Goal: Task Accomplishment & Management: Manage account settings

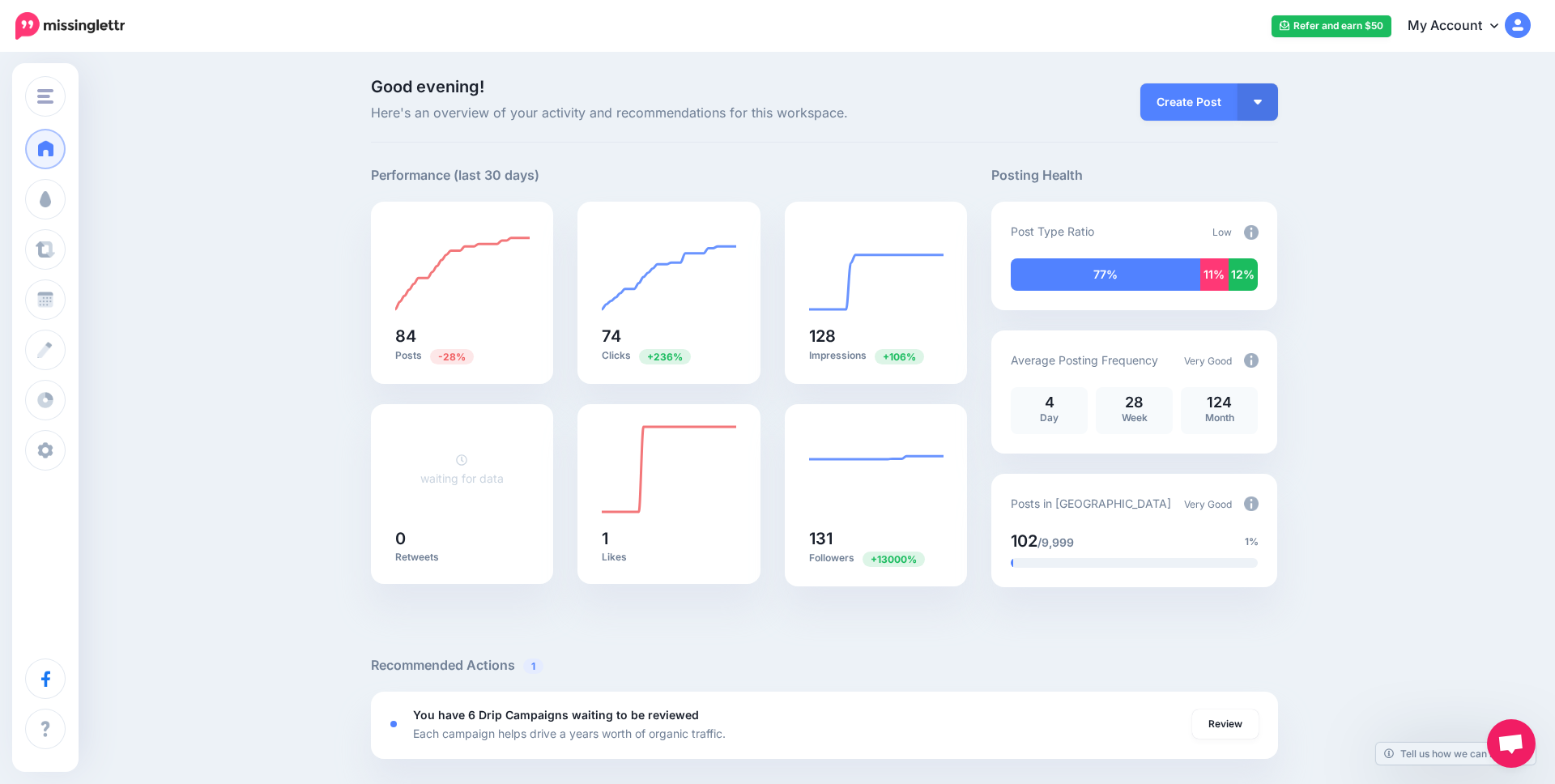
click at [1487, 19] on link "My Account" at bounding box center [1461, 26] width 139 height 40
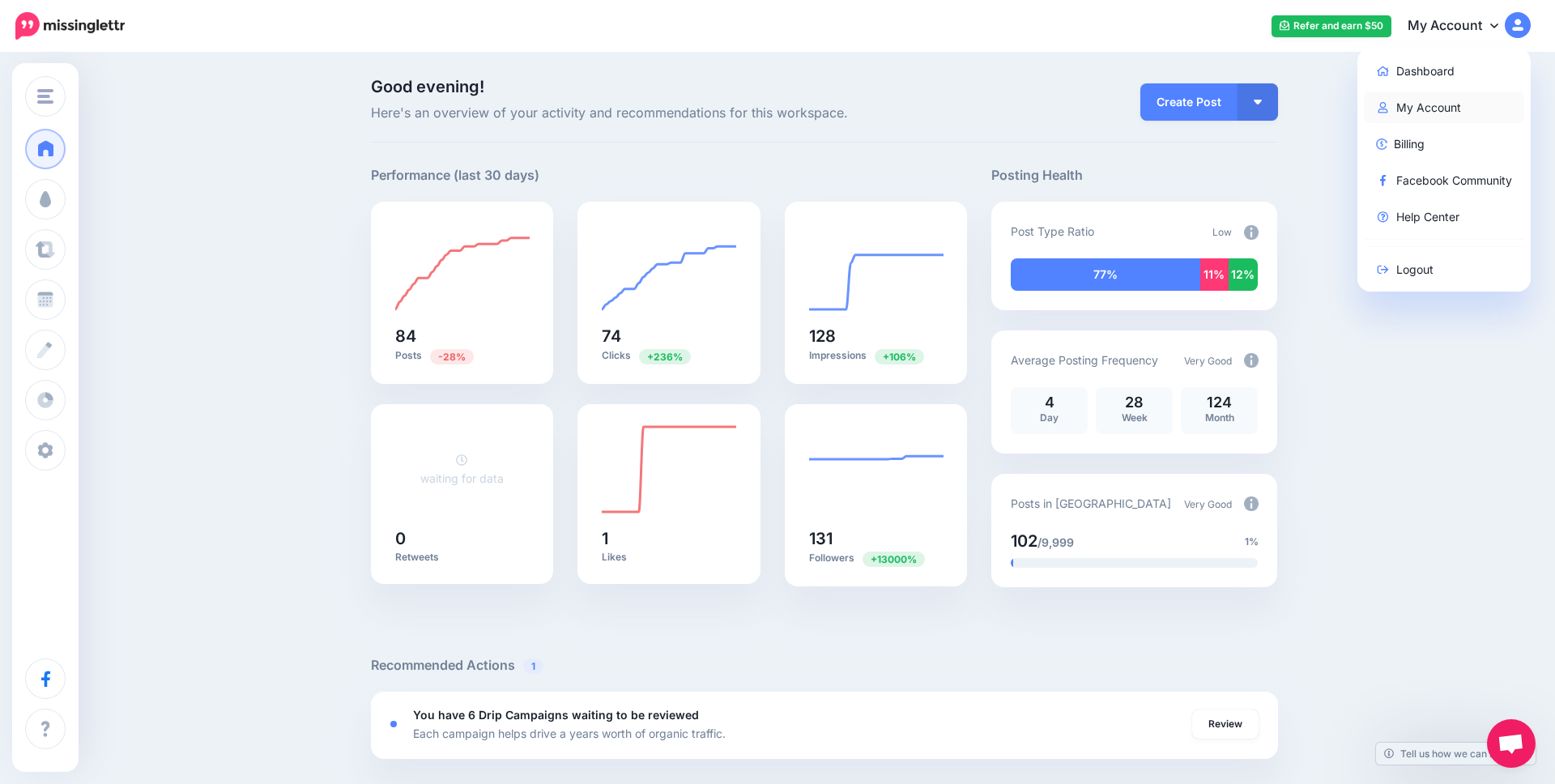
click at [1432, 106] on link "My Account" at bounding box center [1445, 107] width 162 height 32
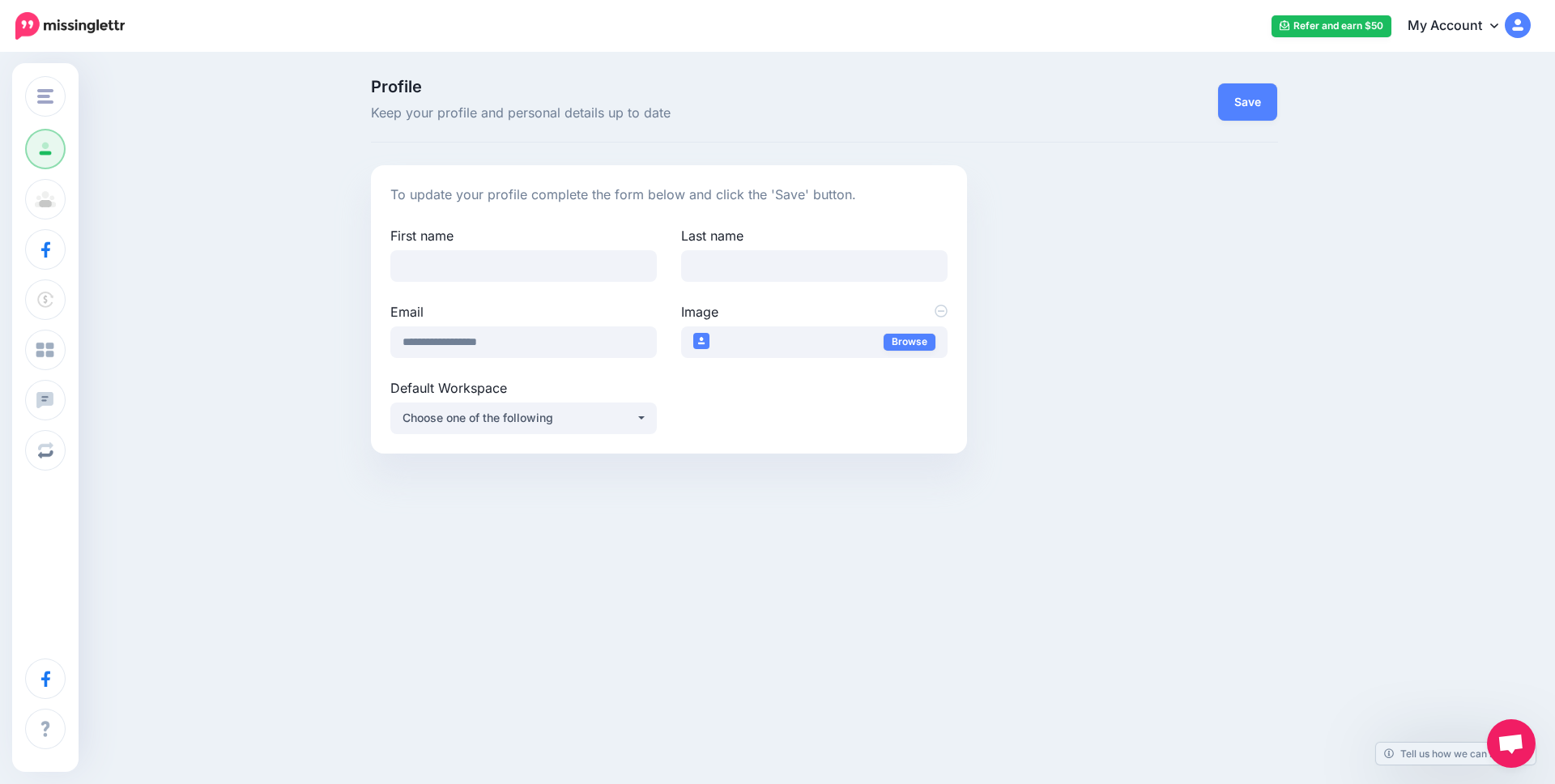
click at [1452, 25] on link "My Account" at bounding box center [1461, 26] width 139 height 40
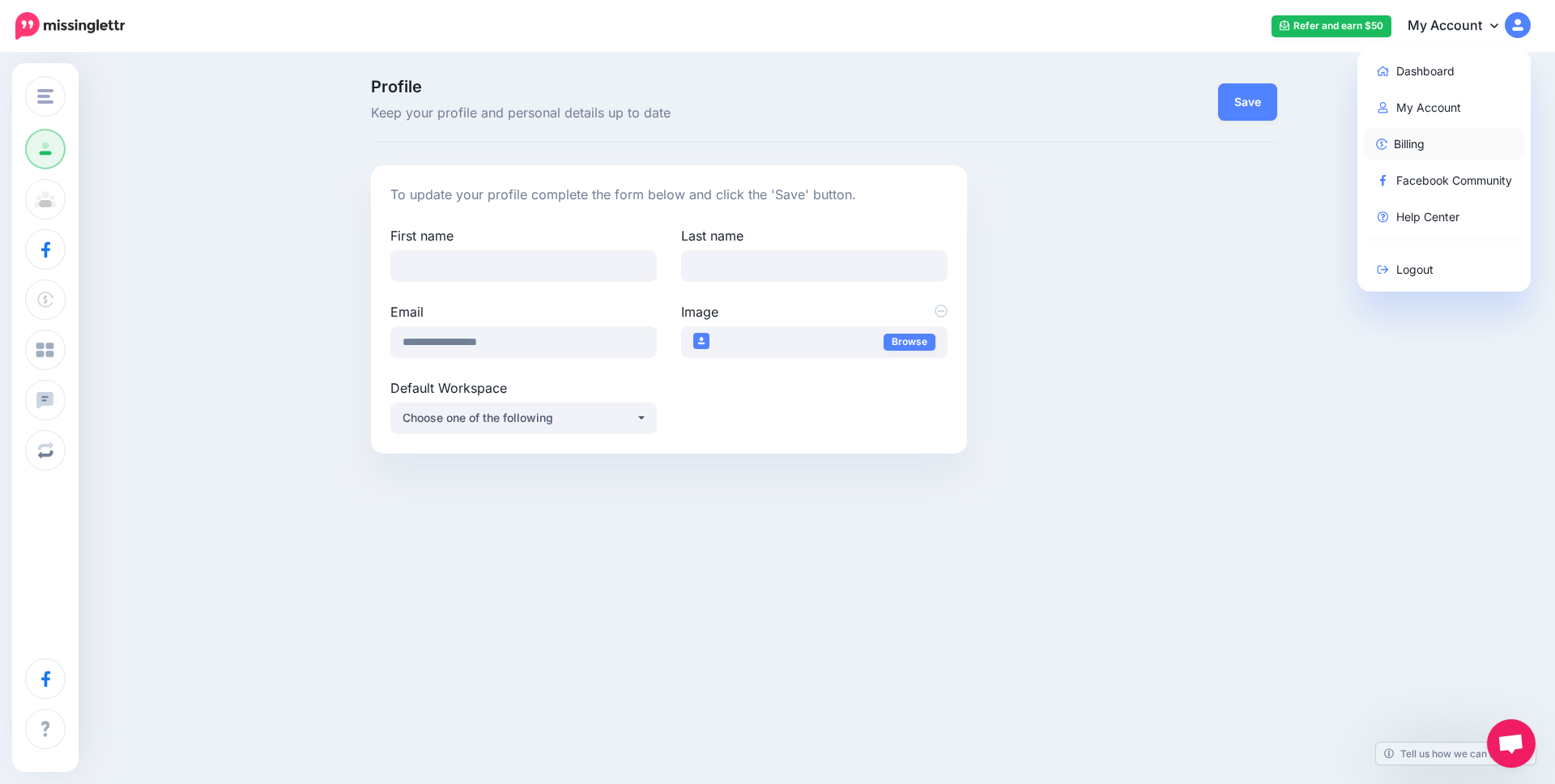
click at [1405, 137] on link "Billing" at bounding box center [1445, 143] width 162 height 32
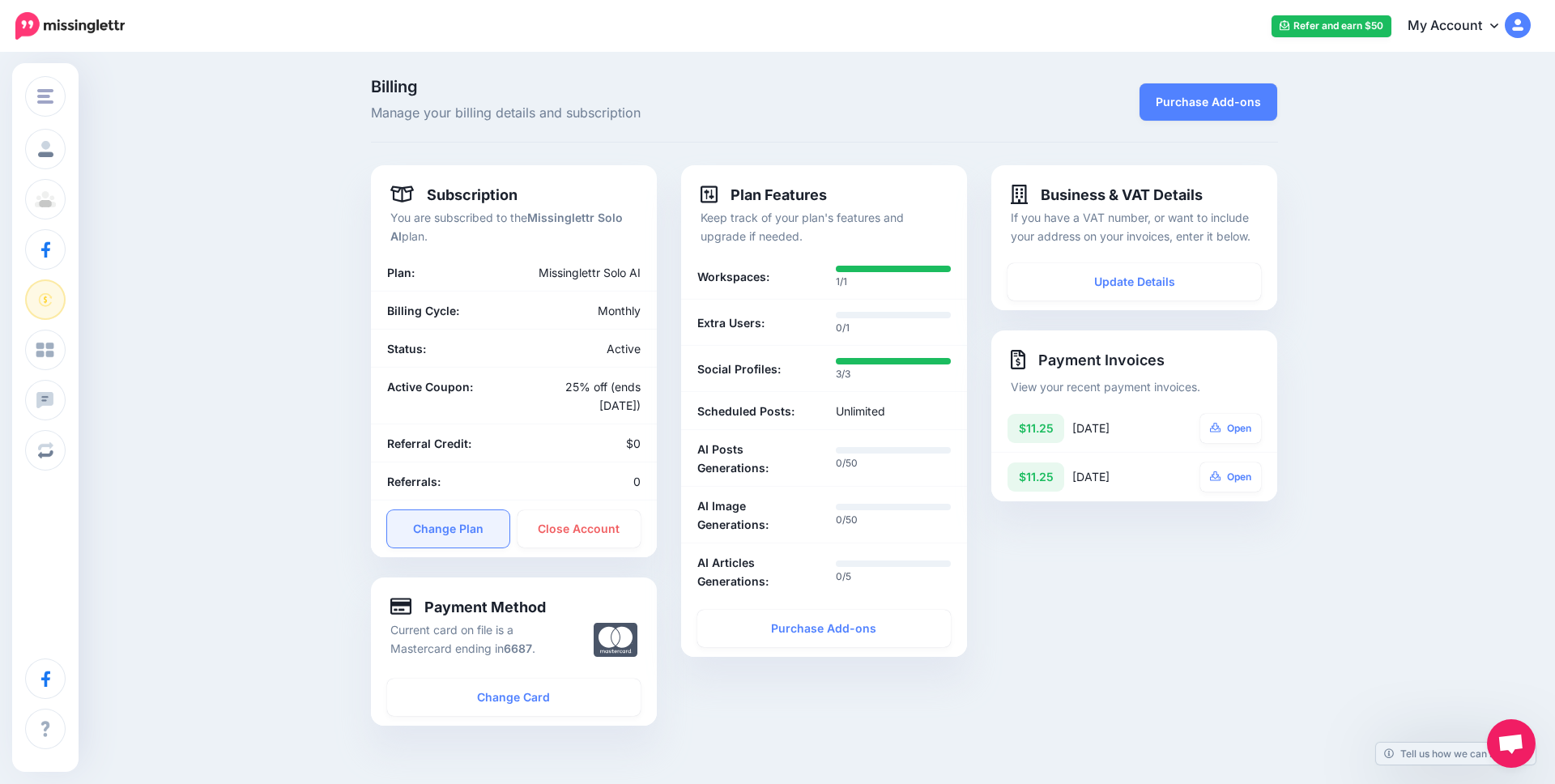
click at [443, 532] on link "Change Plan" at bounding box center [449, 528] width 123 height 37
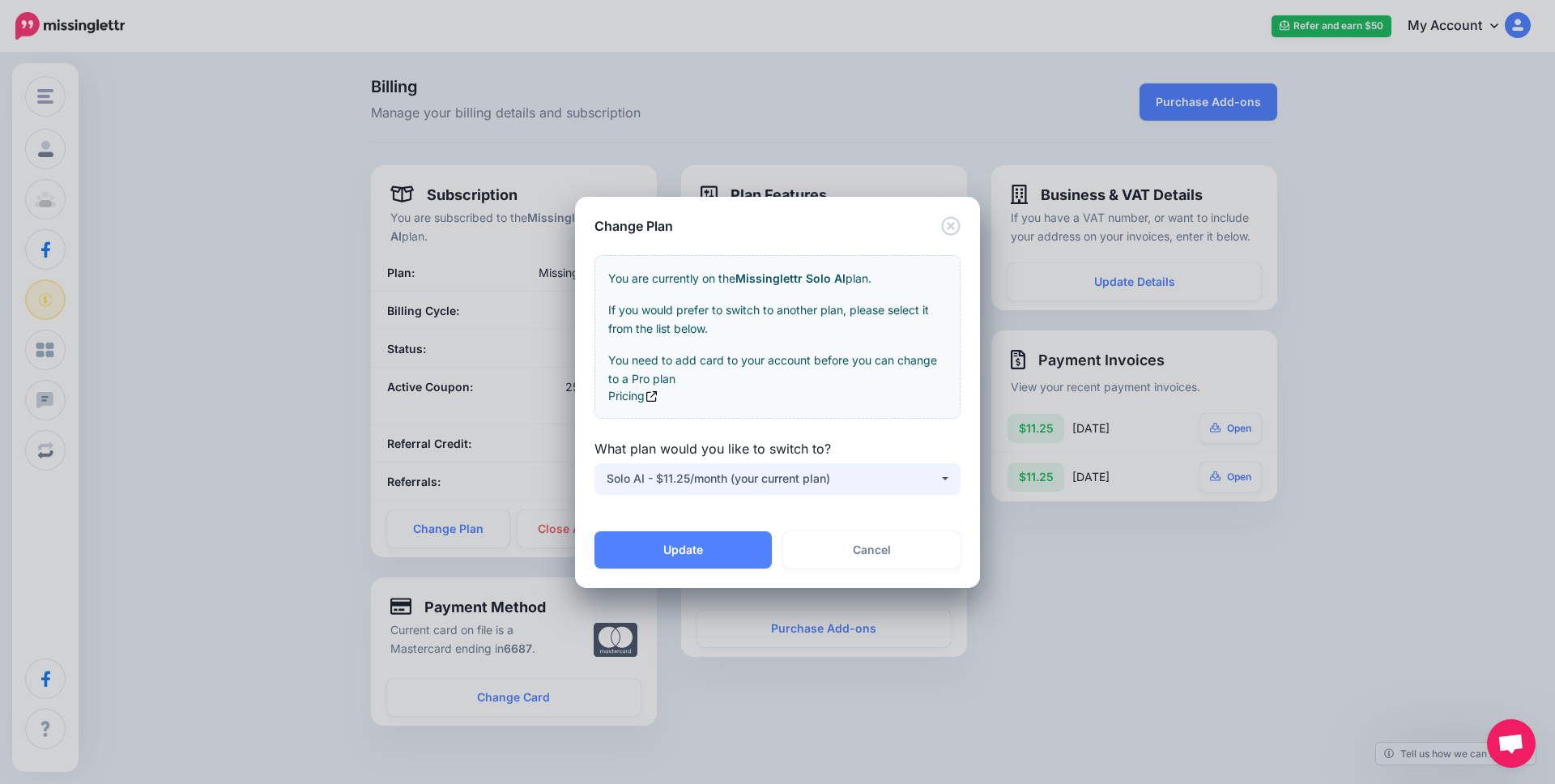
click at [764, 475] on div "Solo AI - $11.25/month (your current plan)" at bounding box center [773, 478] width 332 height 19
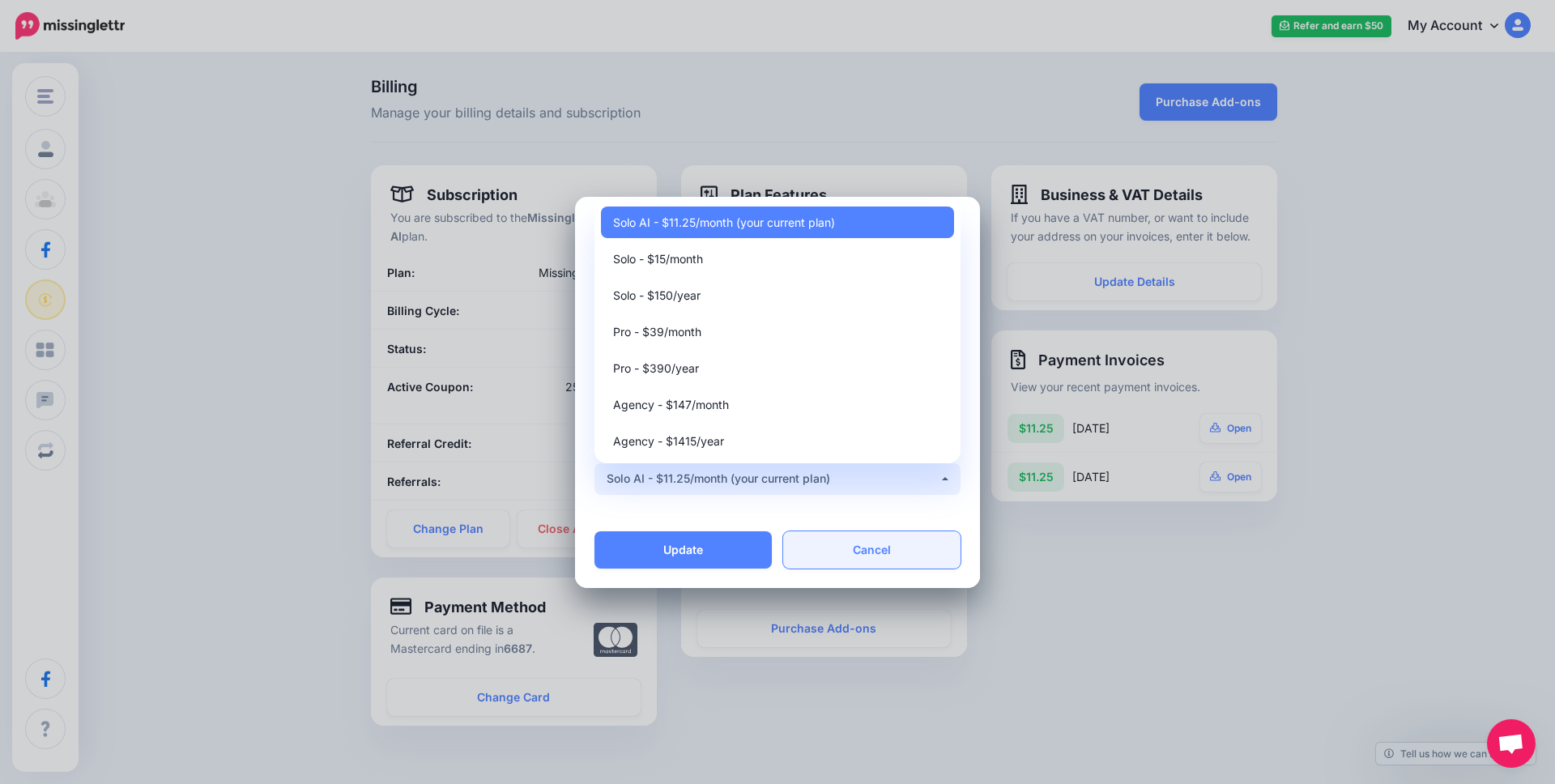
click at [876, 544] on link "Cancel" at bounding box center [871, 549] width 177 height 37
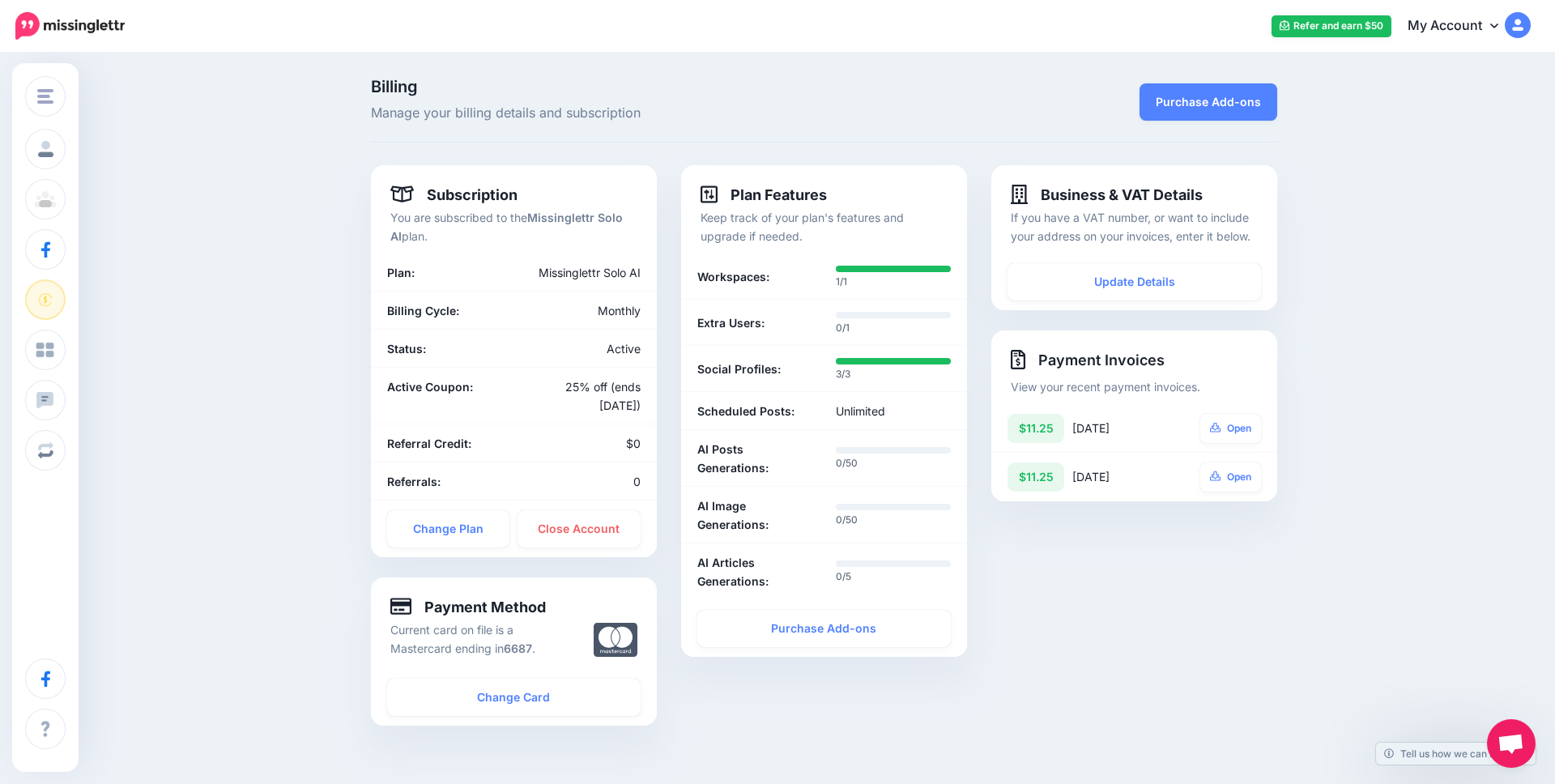
click at [1462, 24] on link "My Account" at bounding box center [1461, 26] width 139 height 40
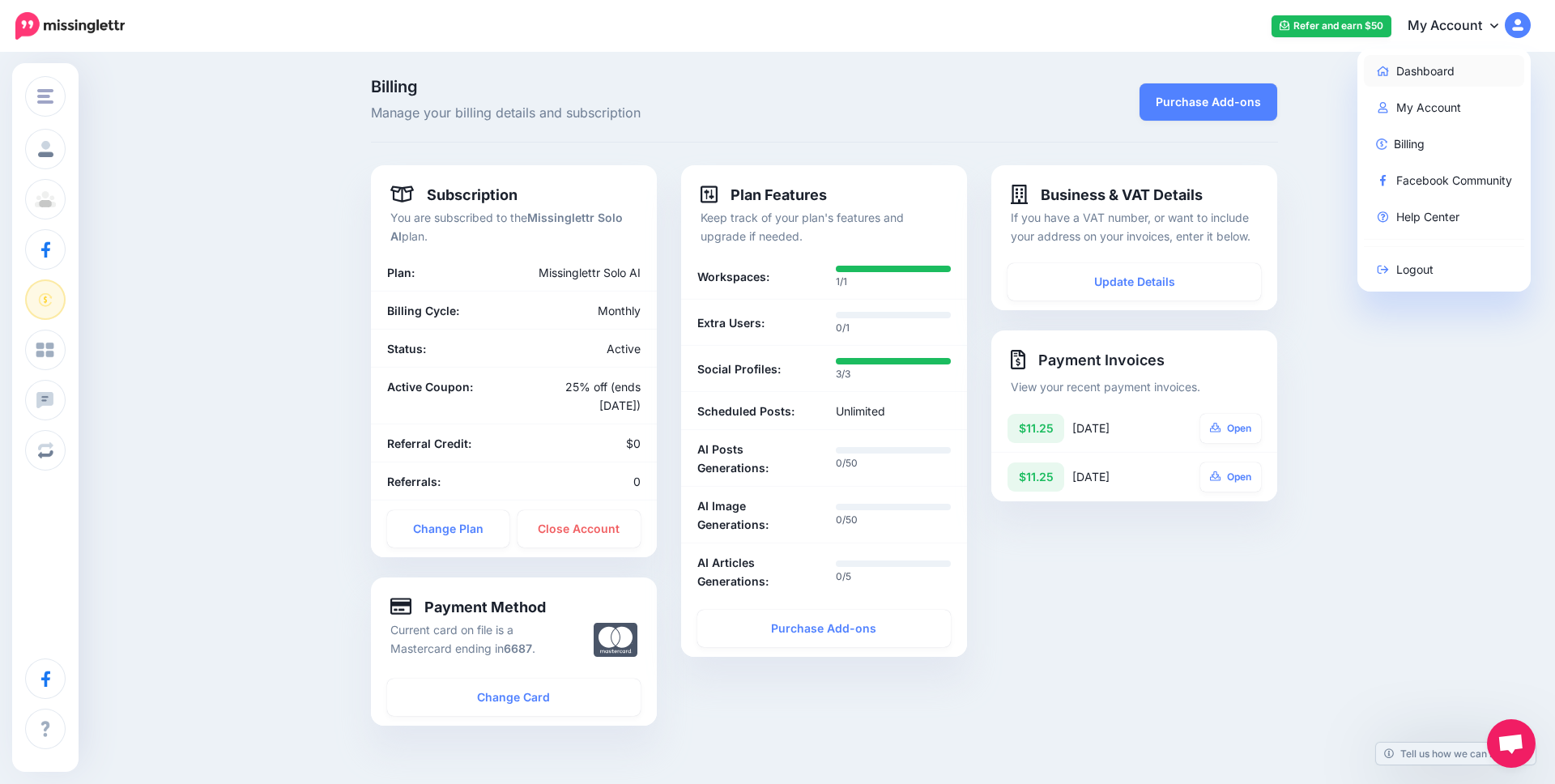
click at [1418, 66] on link "Dashboard" at bounding box center [1445, 71] width 162 height 32
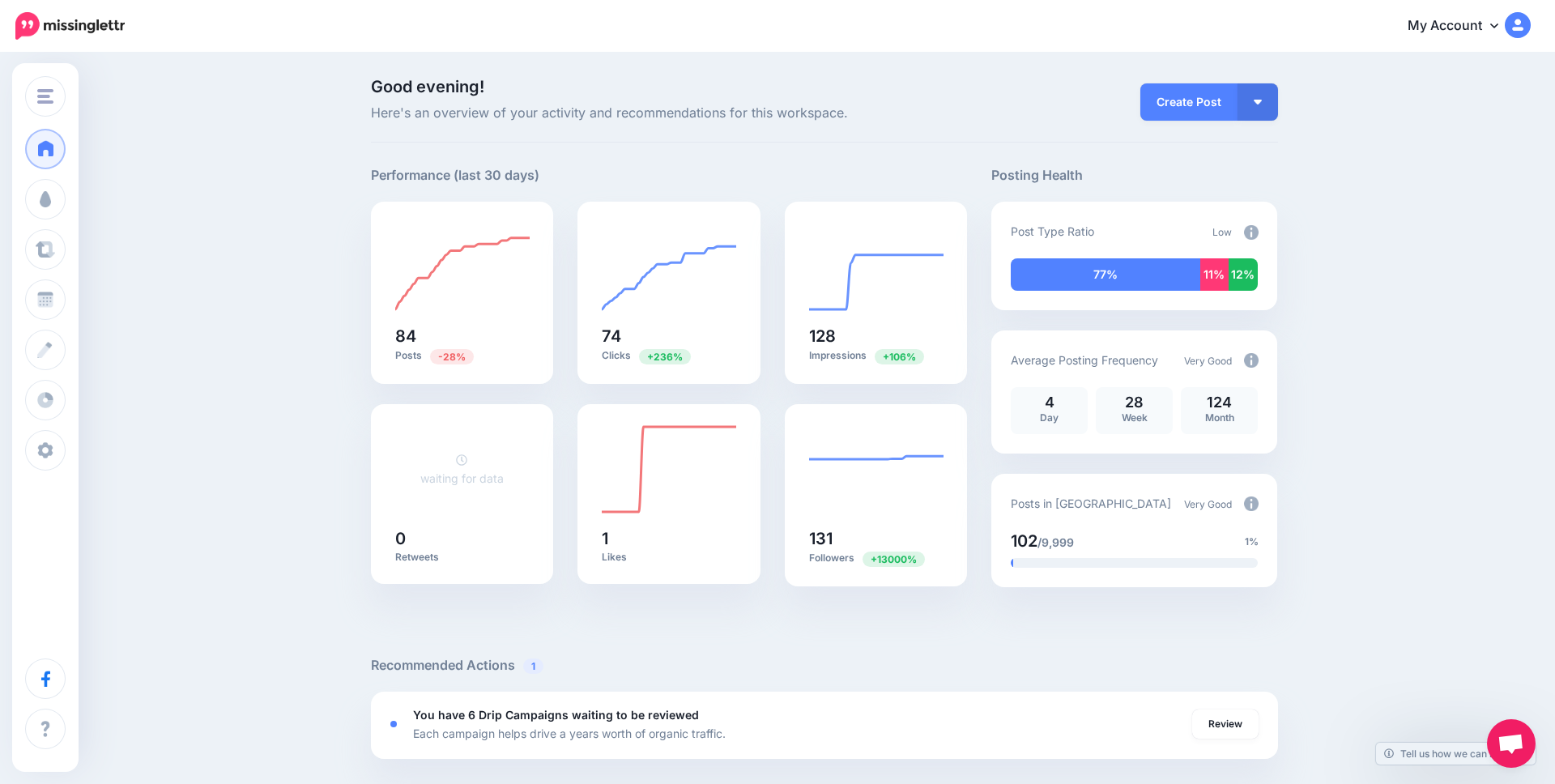
click at [1498, 24] on icon at bounding box center [1494, 25] width 8 height 5
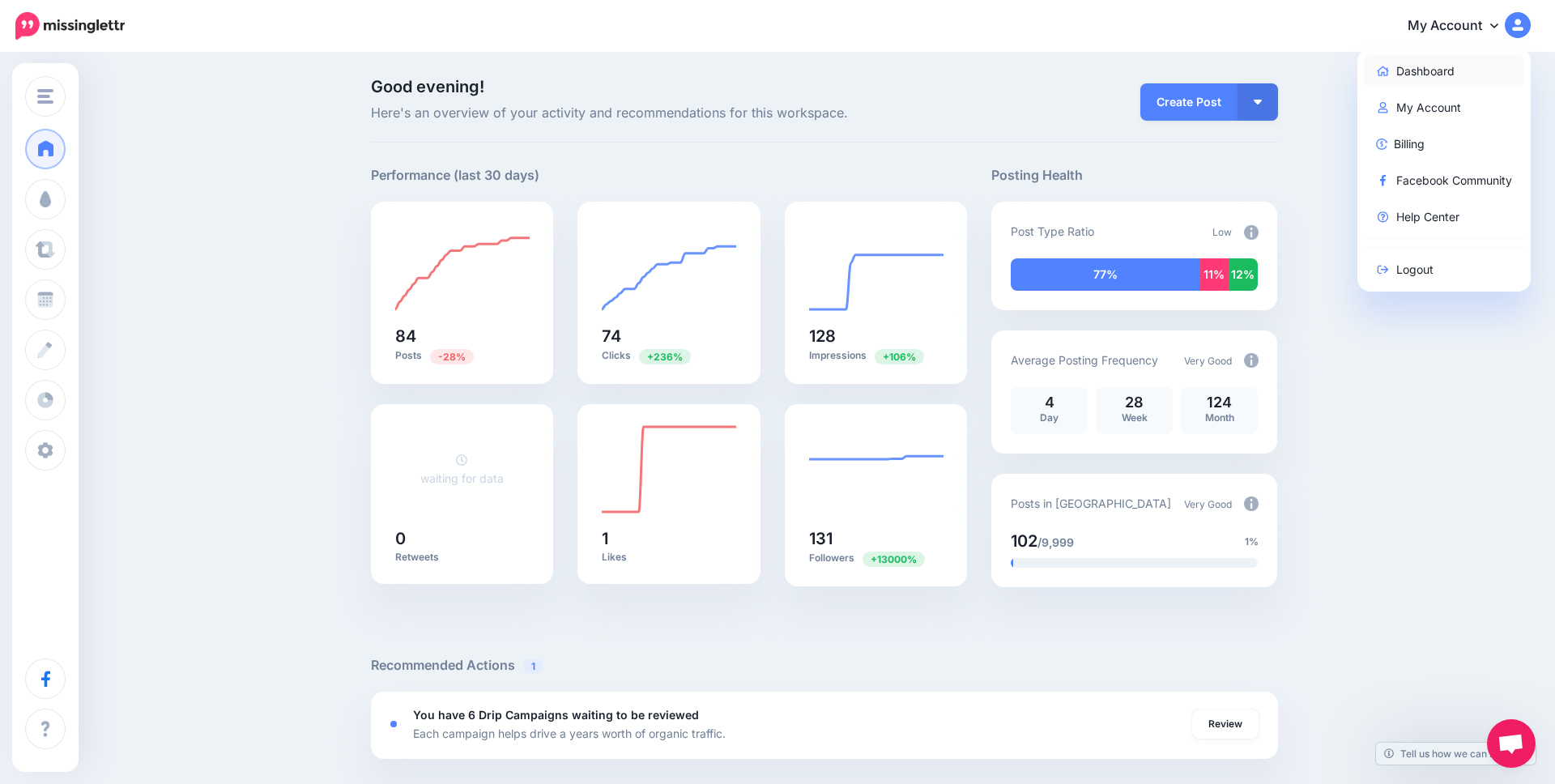
click at [1412, 73] on link "Dashboard" at bounding box center [1445, 71] width 162 height 32
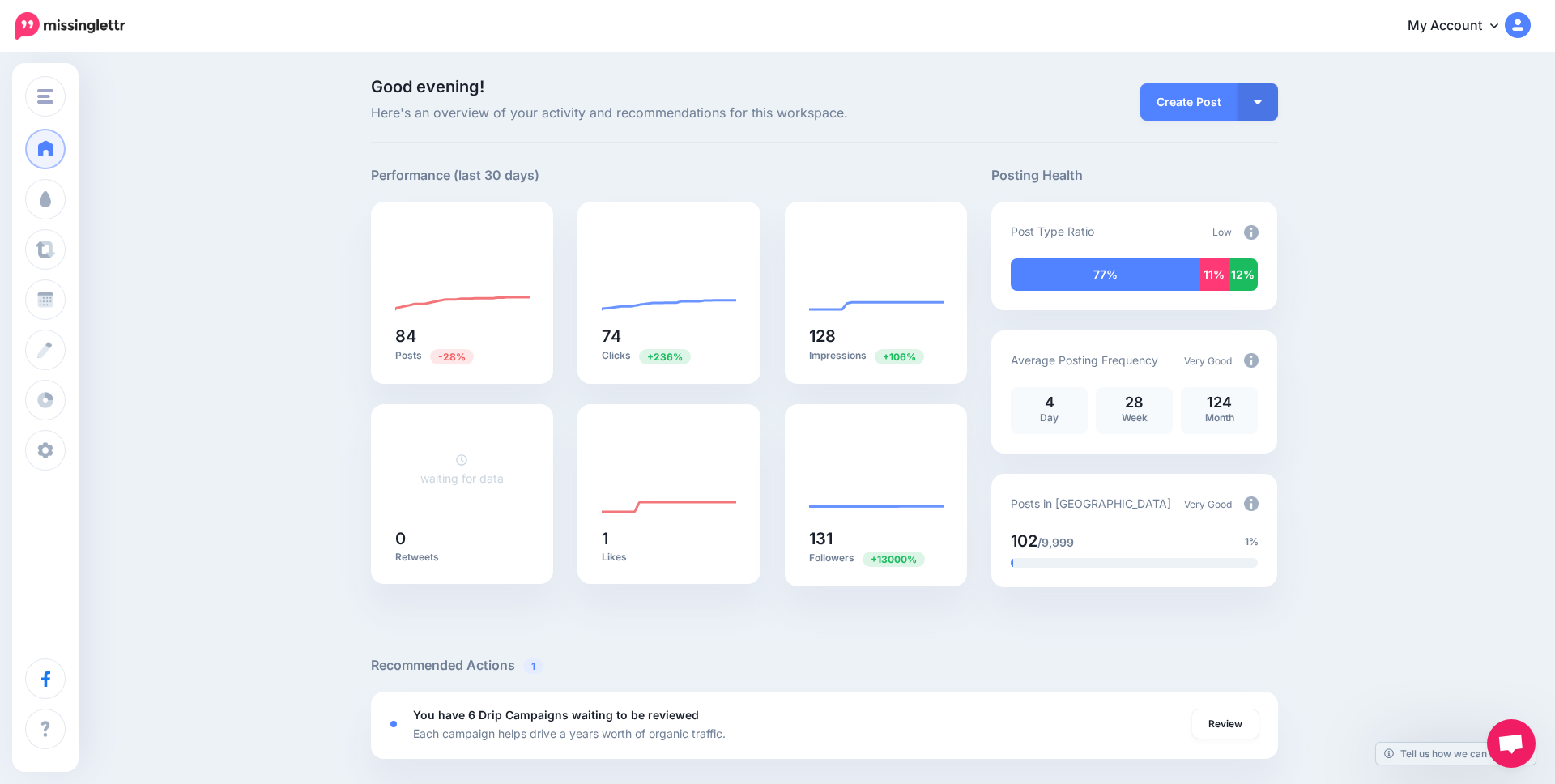
click at [1455, 30] on link "My Account" at bounding box center [1461, 26] width 139 height 40
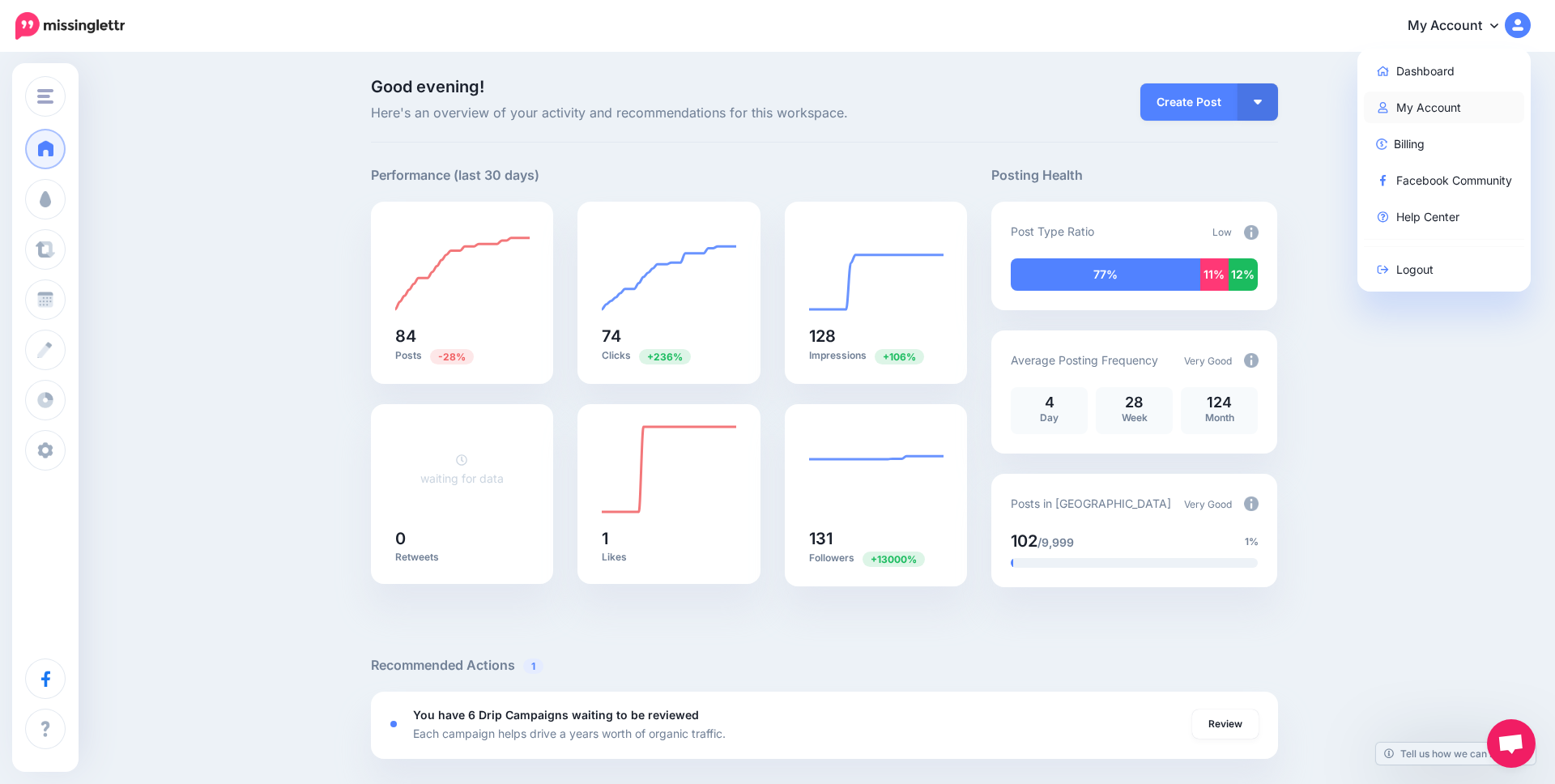
click at [1420, 103] on link "My Account" at bounding box center [1445, 107] width 162 height 32
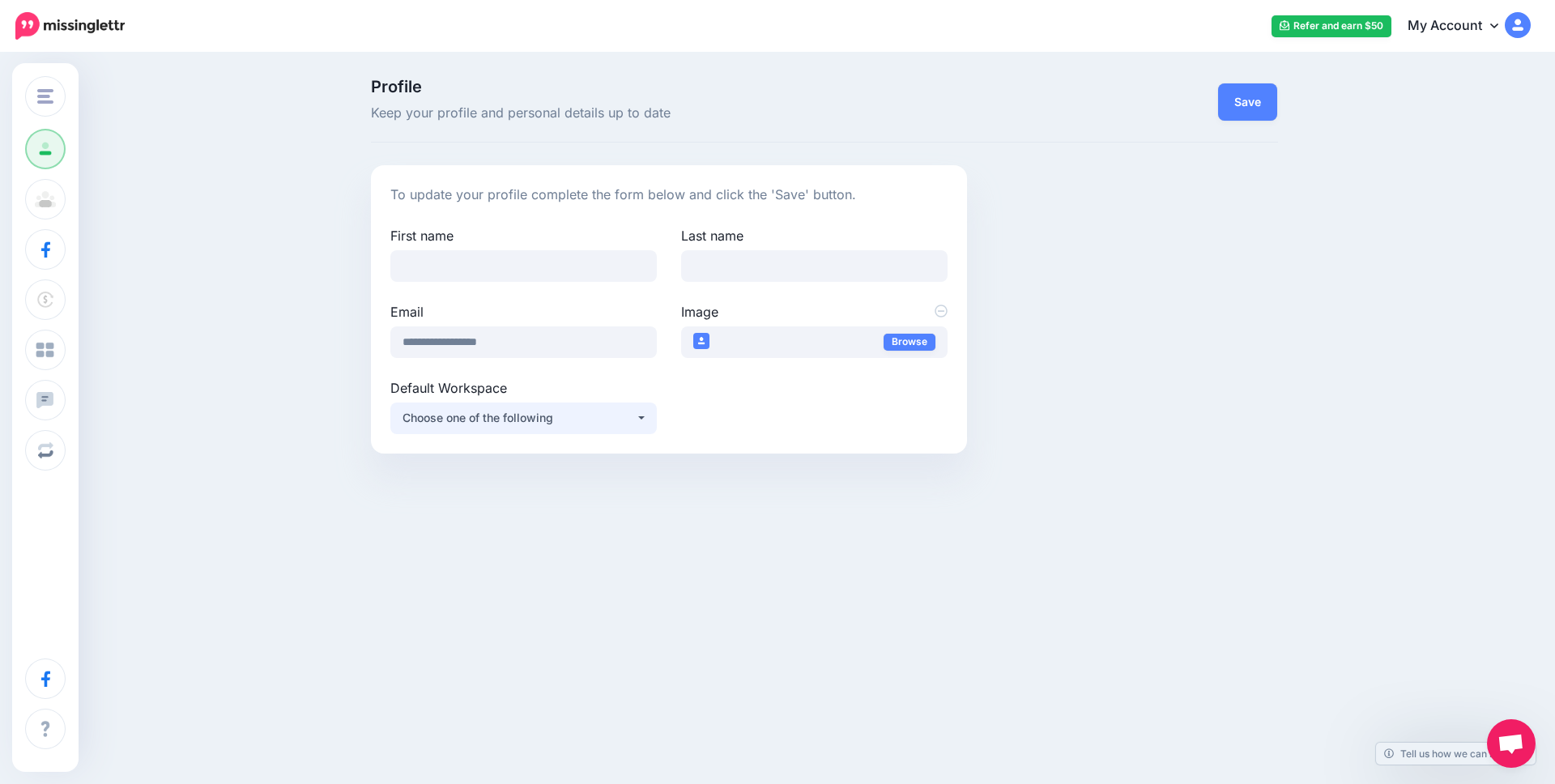
click at [526, 417] on div "Choose one of the following" at bounding box center [519, 417] width 233 height 19
click at [1287, 191] on div "**********" at bounding box center [824, 309] width 931 height 289
click at [1466, 22] on link "My Account" at bounding box center [1461, 26] width 139 height 40
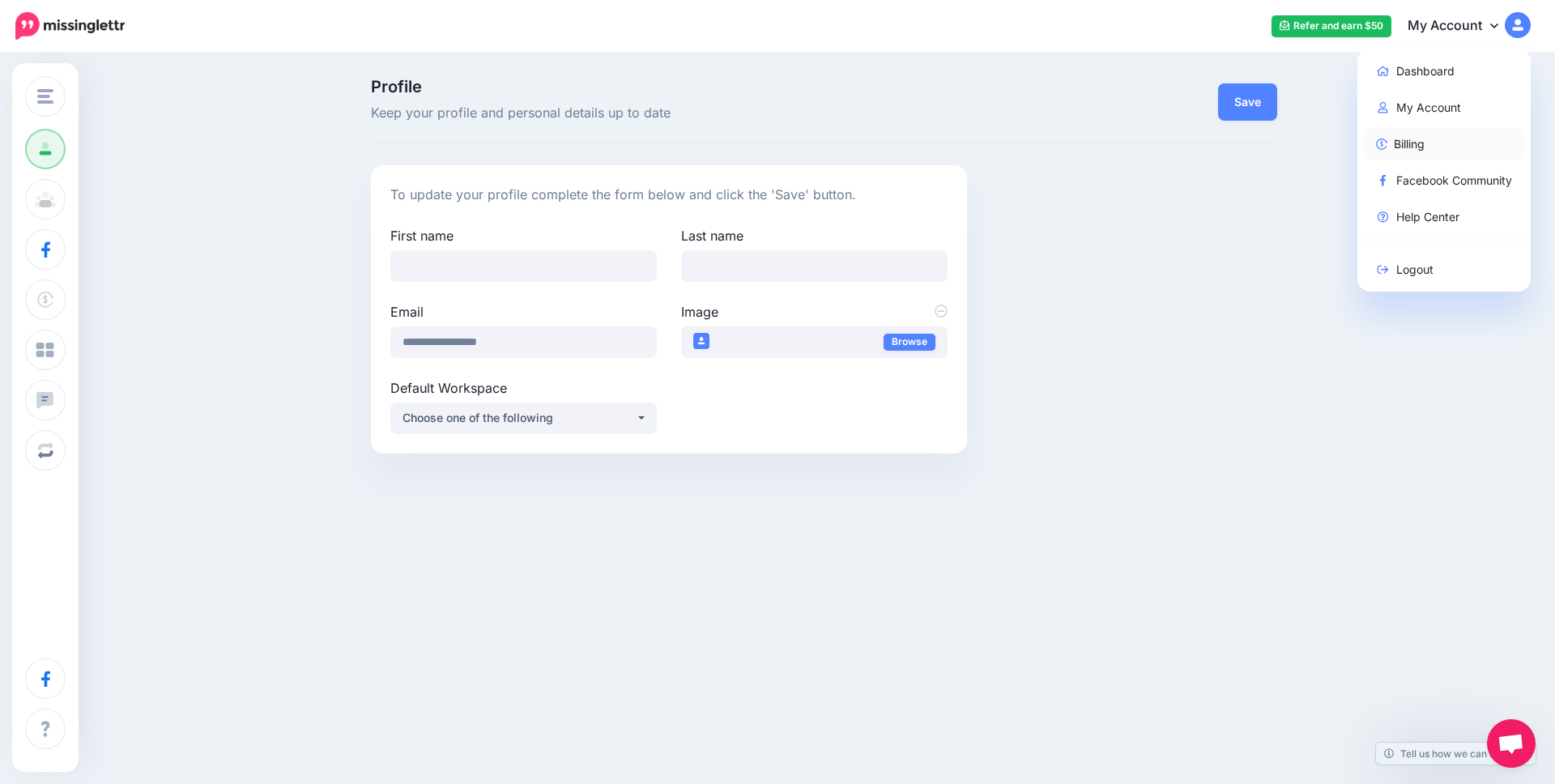
click at [1421, 144] on link "Billing" at bounding box center [1445, 143] width 162 height 32
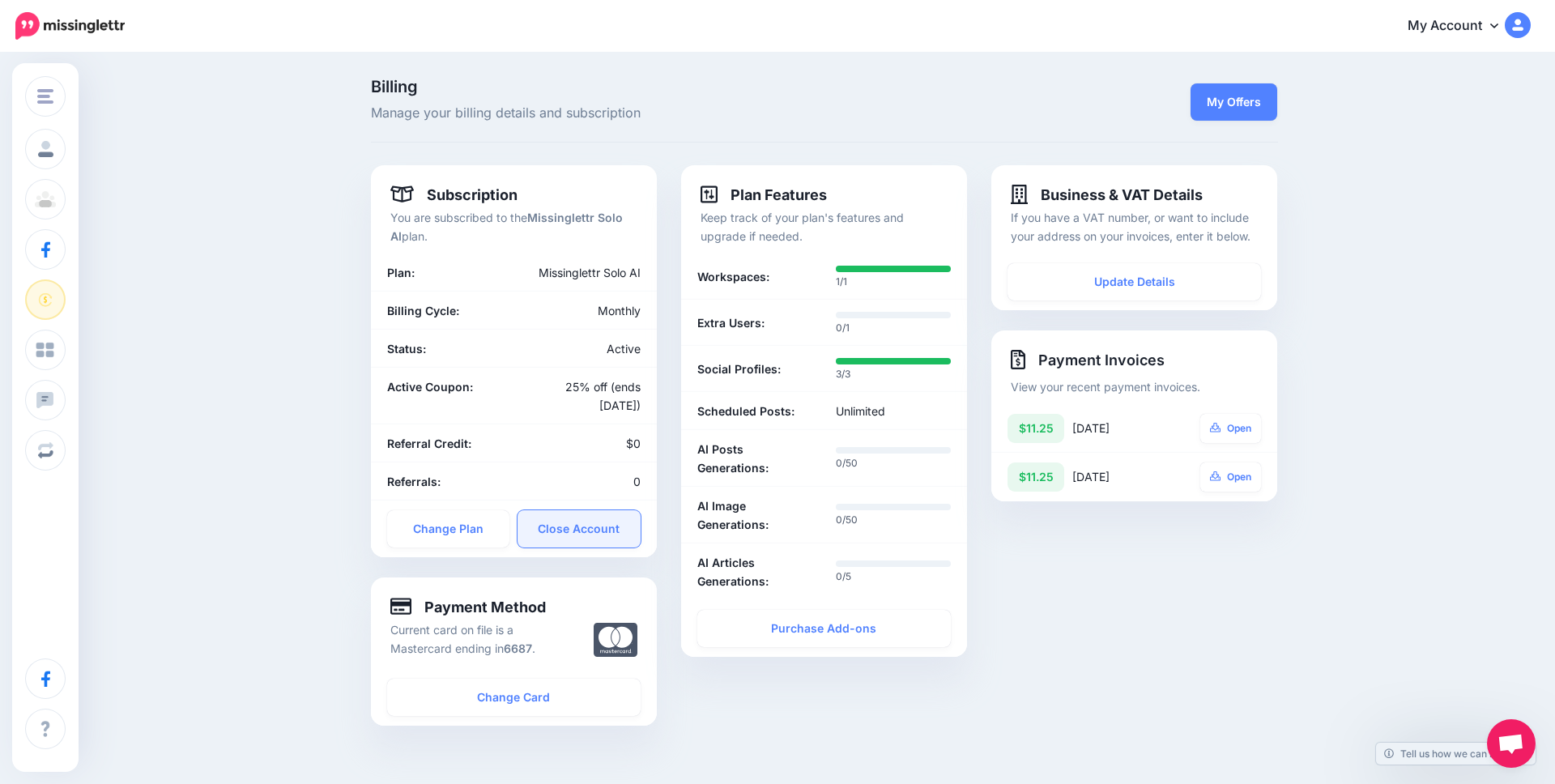
click at [568, 531] on link "Close Account" at bounding box center [579, 528] width 123 height 37
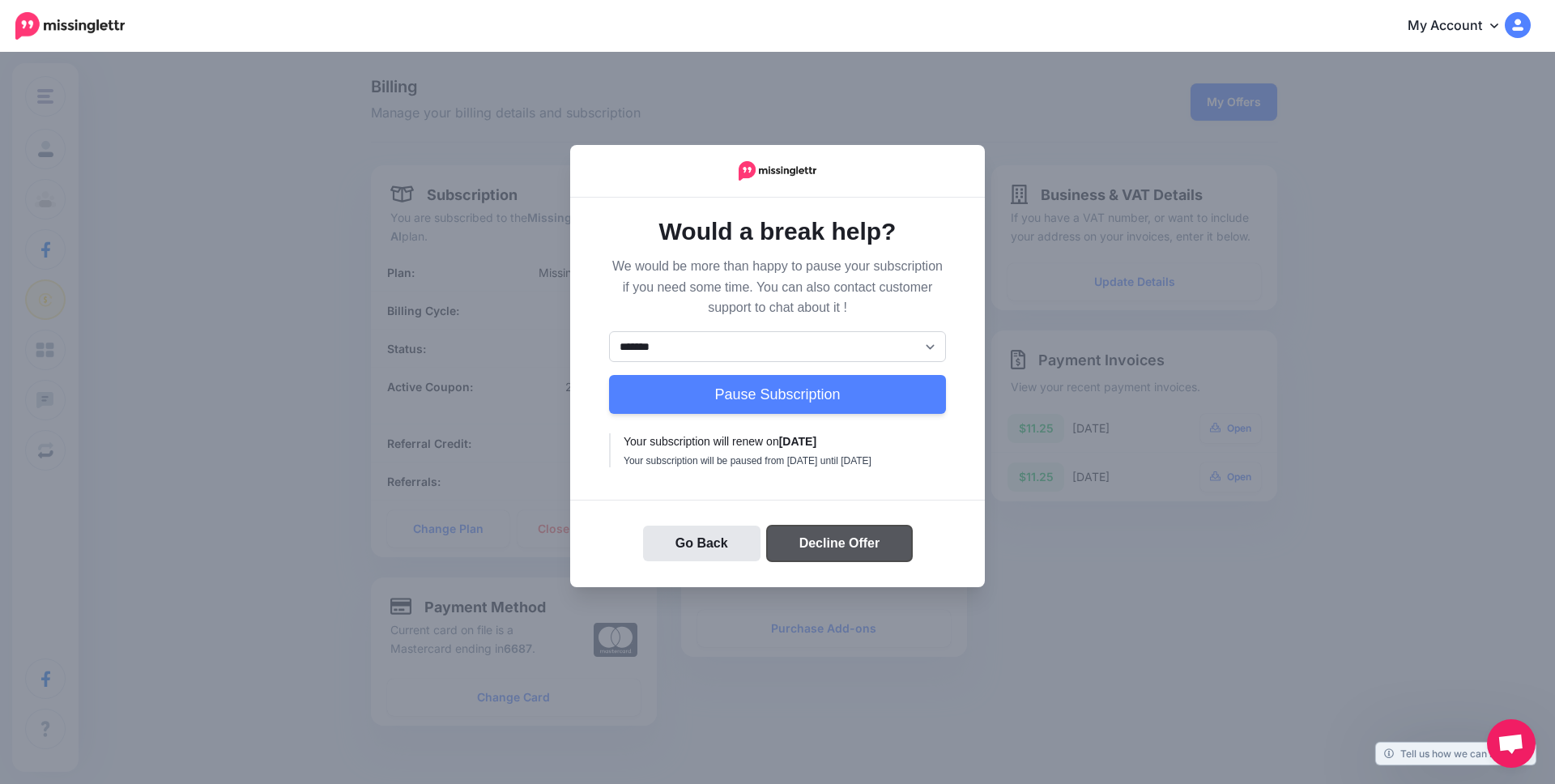
click at [837, 545] on button "Decline Offer" at bounding box center [840, 543] width 146 height 35
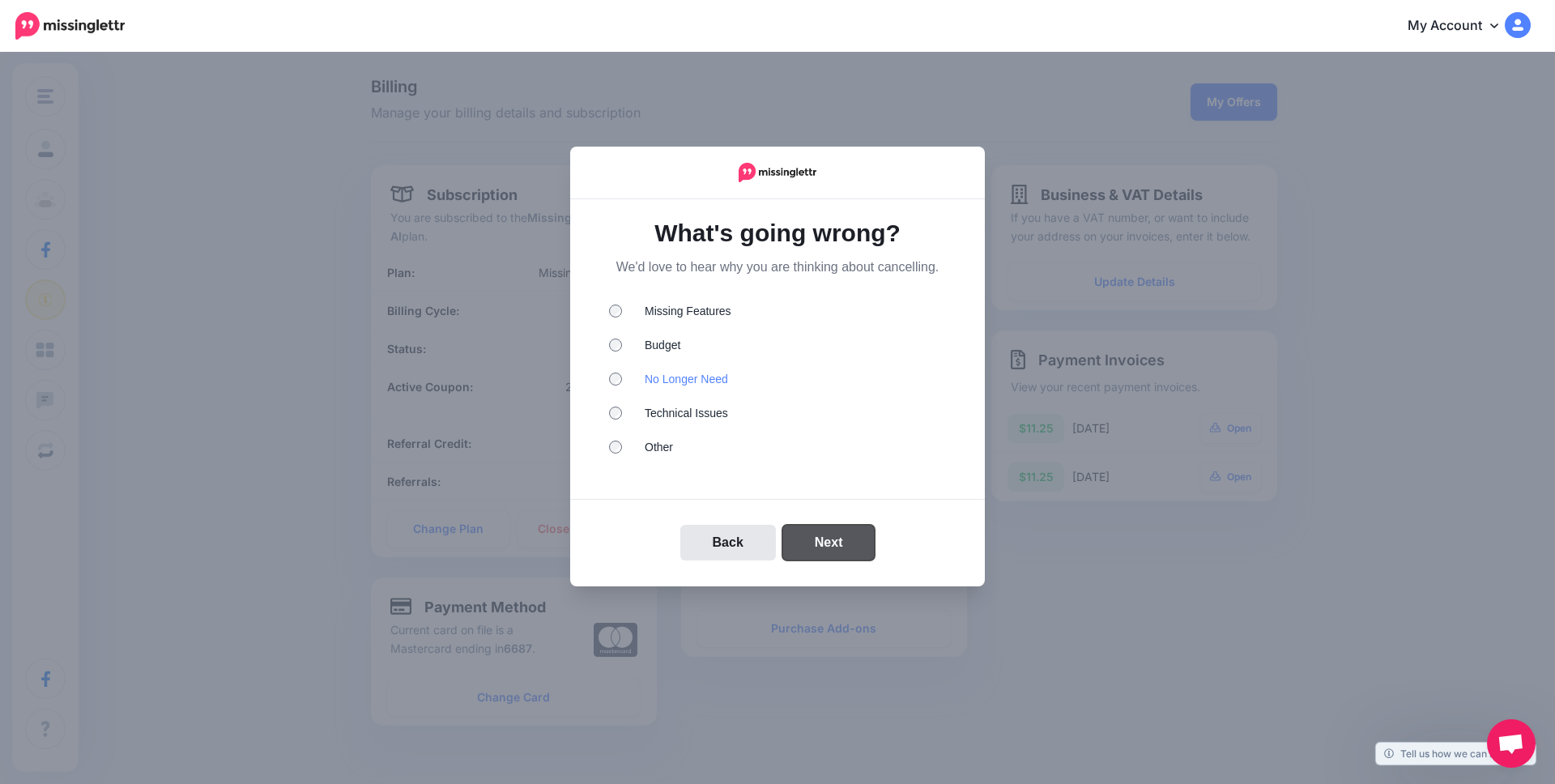
click at [828, 537] on button "Next" at bounding box center [829, 542] width 93 height 35
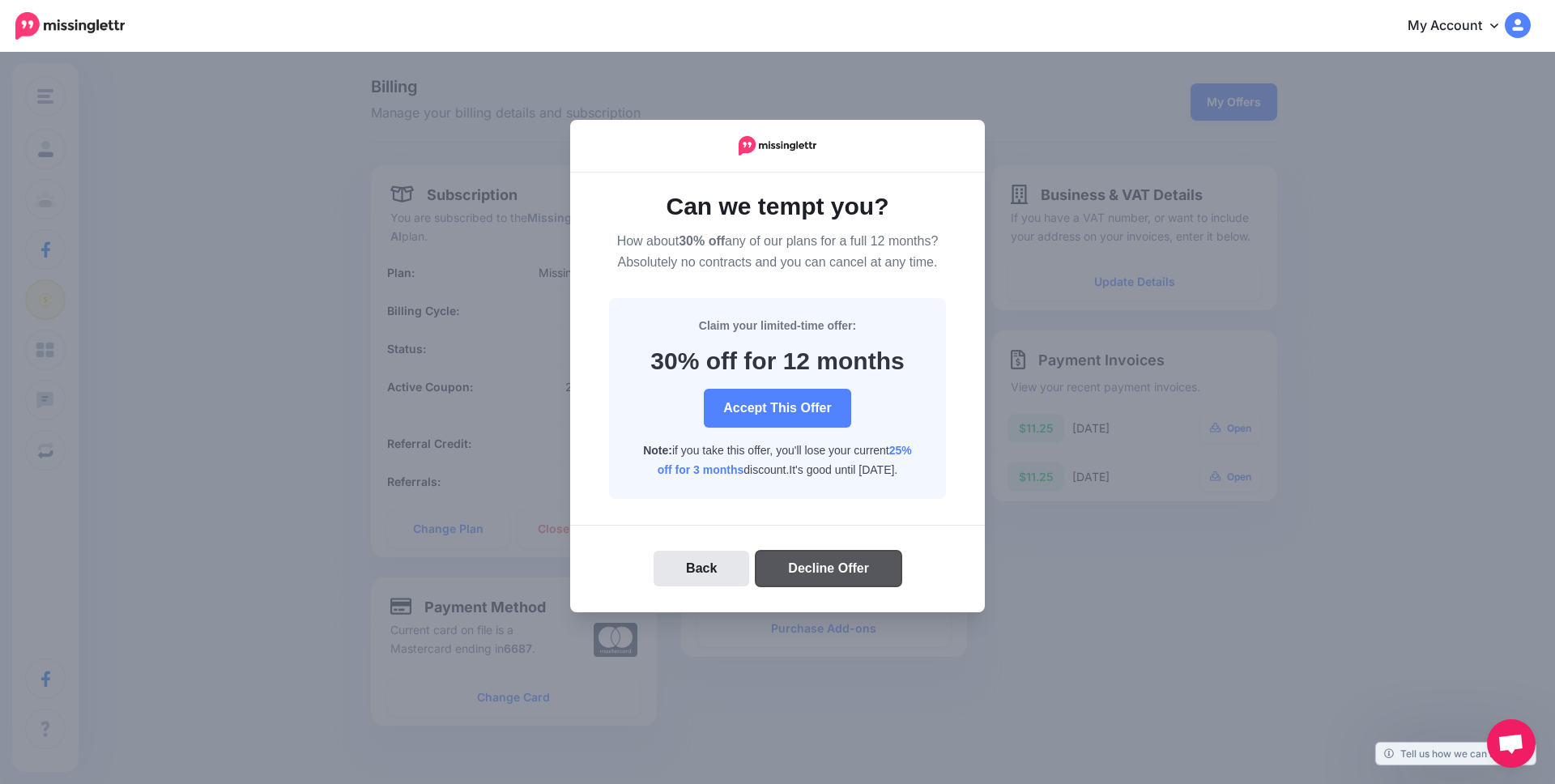
click at [825, 573] on button "Decline Offer" at bounding box center [829, 568] width 146 height 35
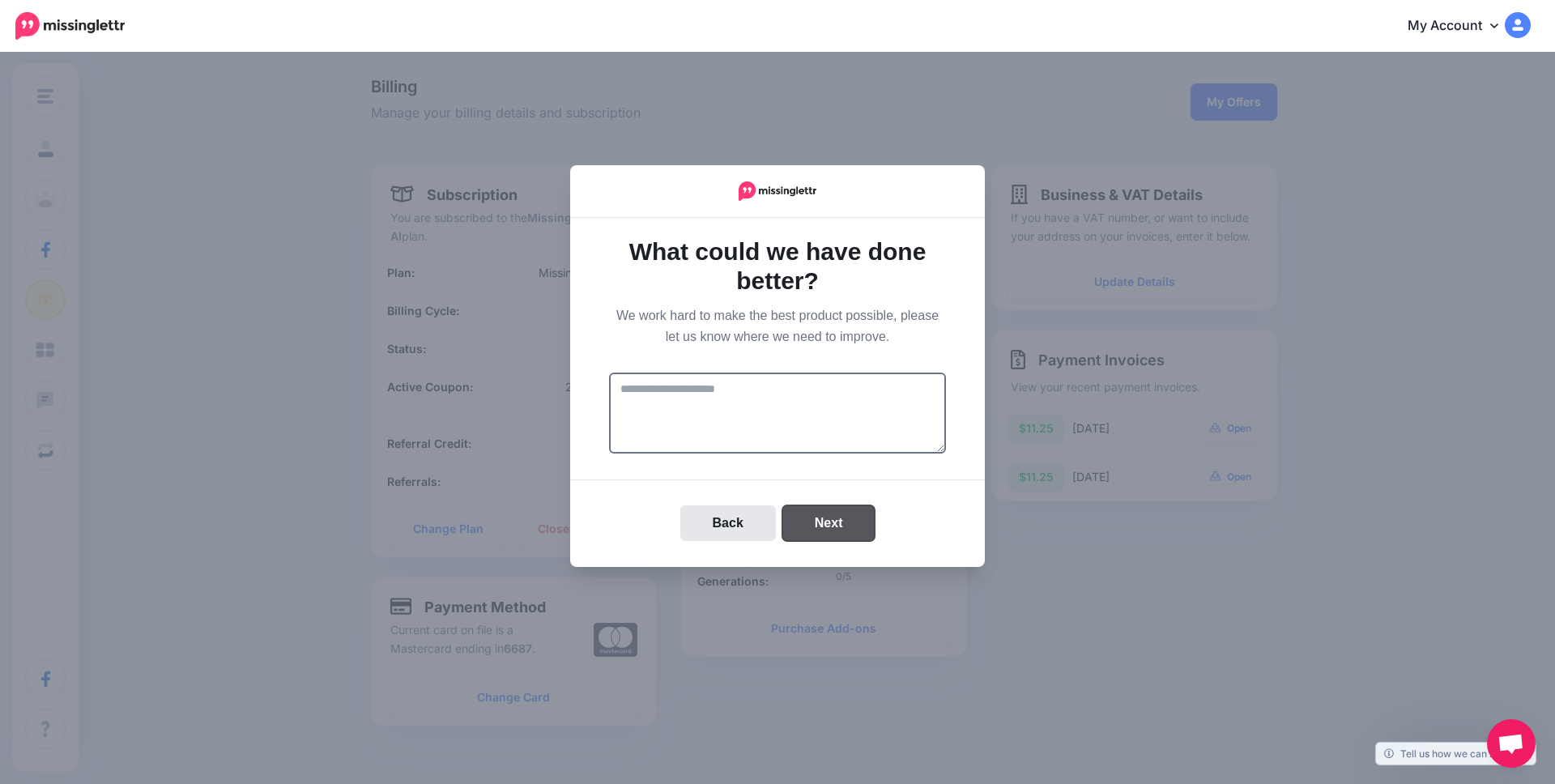
click at [833, 527] on button "Next" at bounding box center [829, 523] width 93 height 35
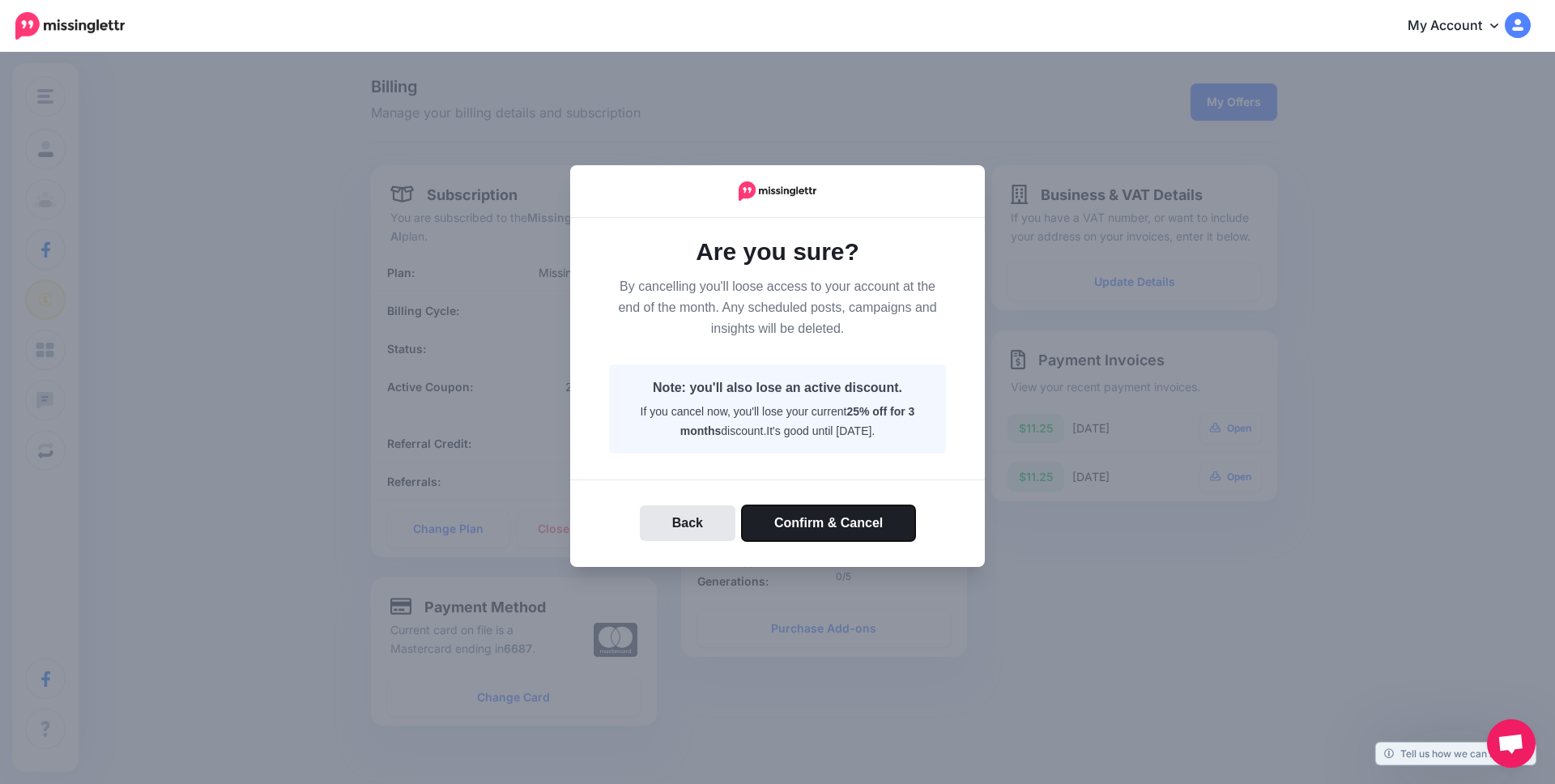
click at [843, 523] on button "Confirm & Cancel" at bounding box center [828, 523] width 173 height 35
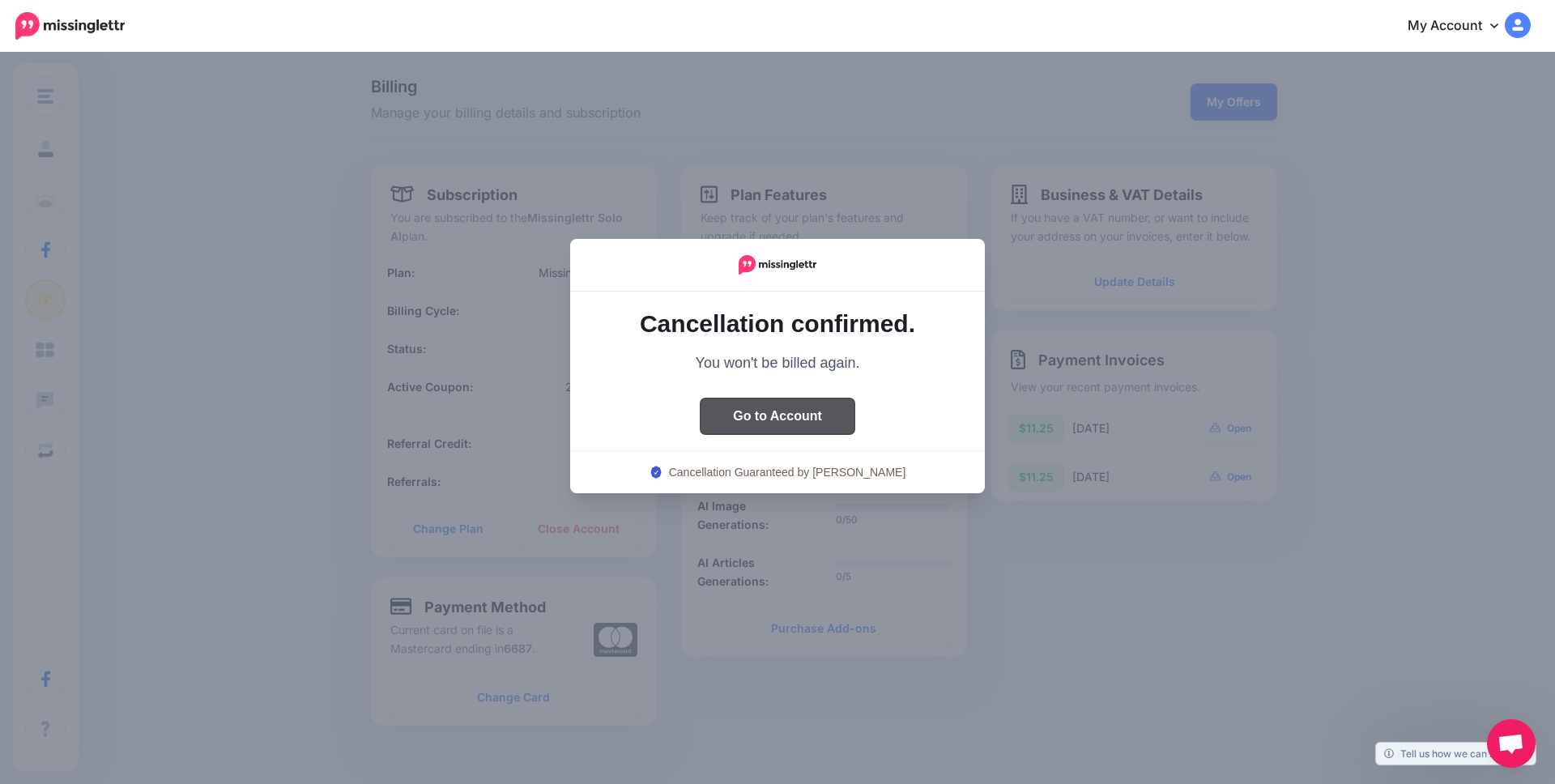
click at [798, 411] on button "Go to Account" at bounding box center [778, 416] width 154 height 35
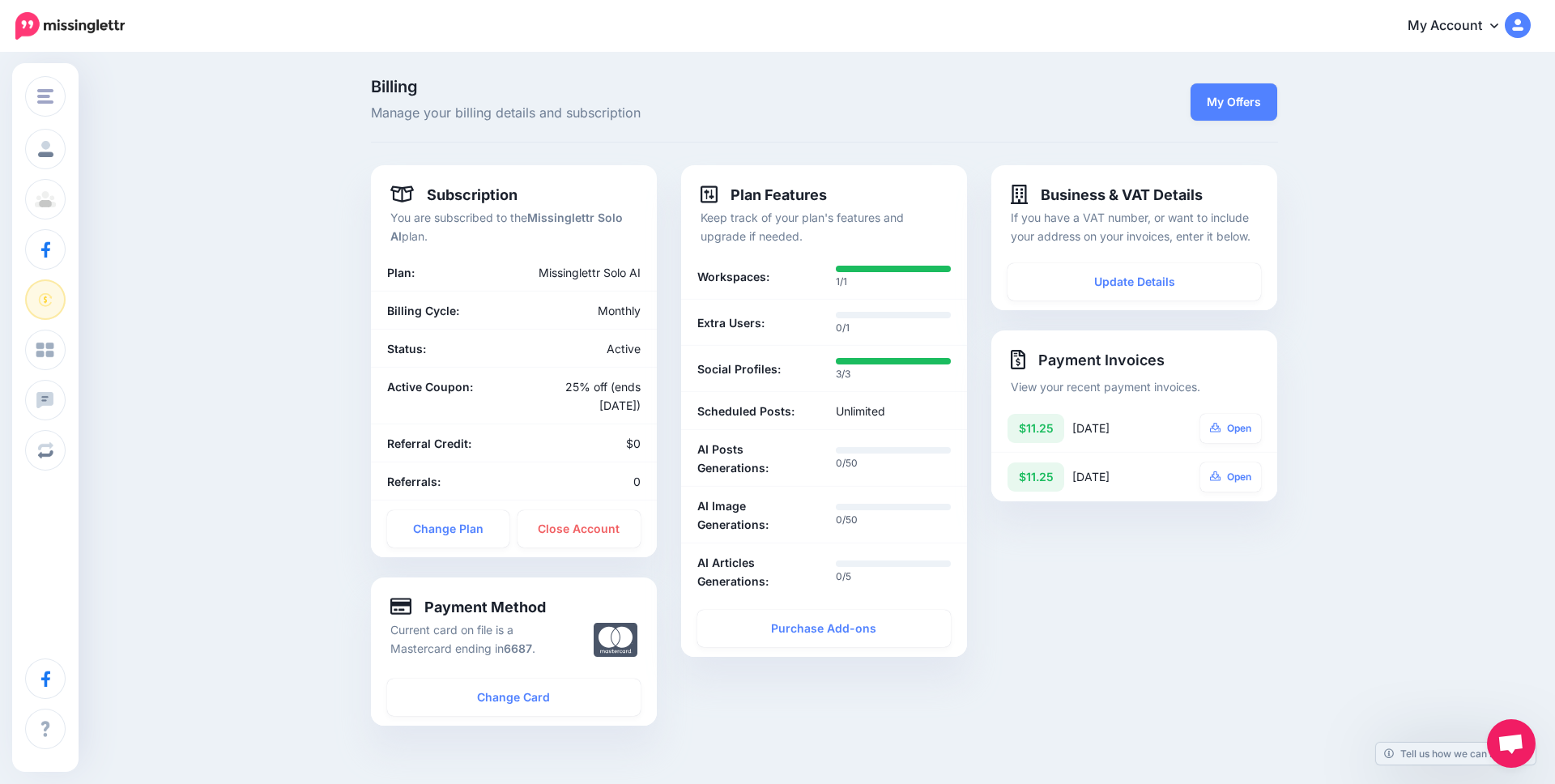
click at [1436, 29] on link "My Account" at bounding box center [1461, 26] width 139 height 40
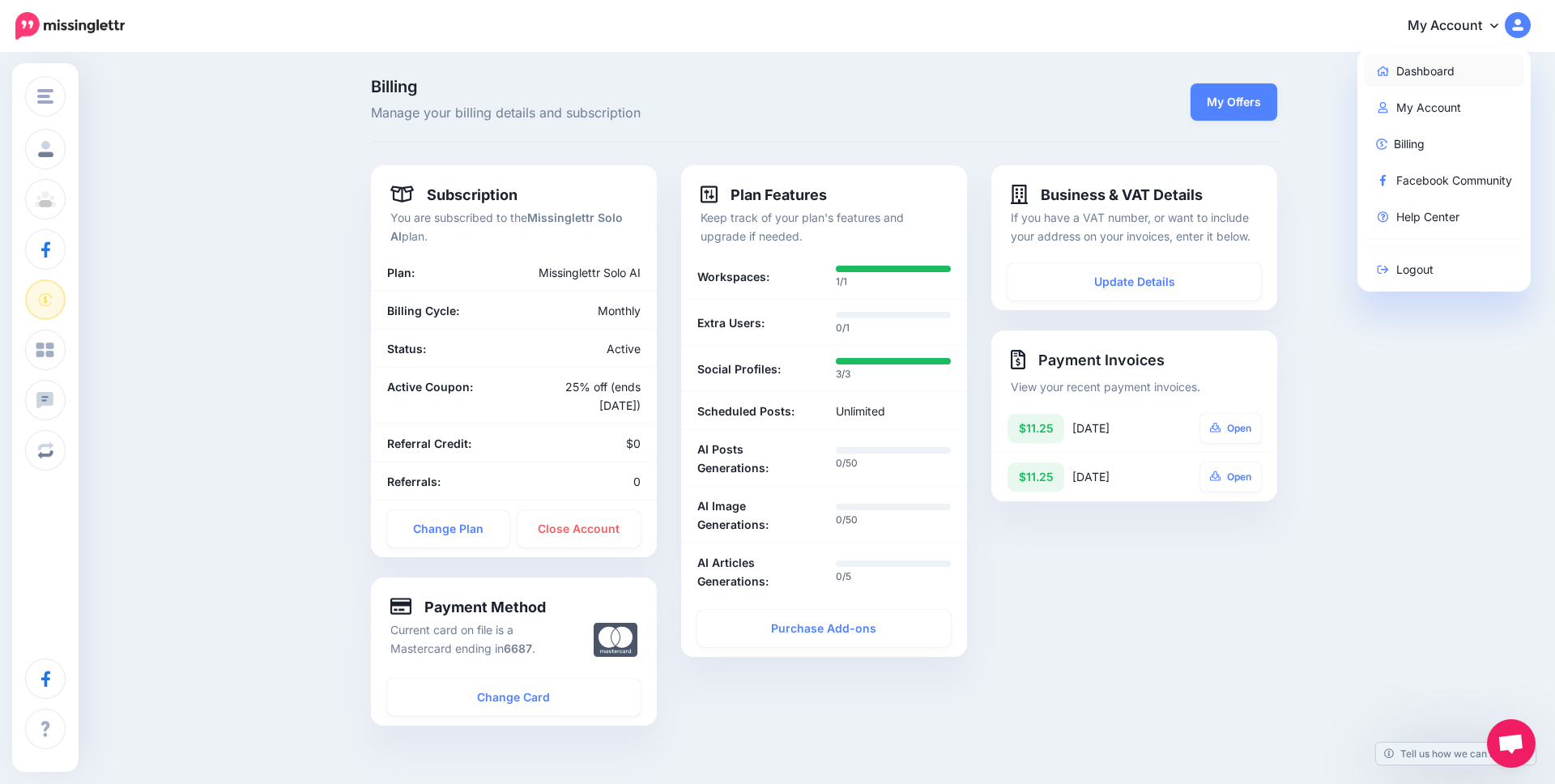
click at [1412, 74] on link "Dashboard" at bounding box center [1445, 71] width 162 height 32
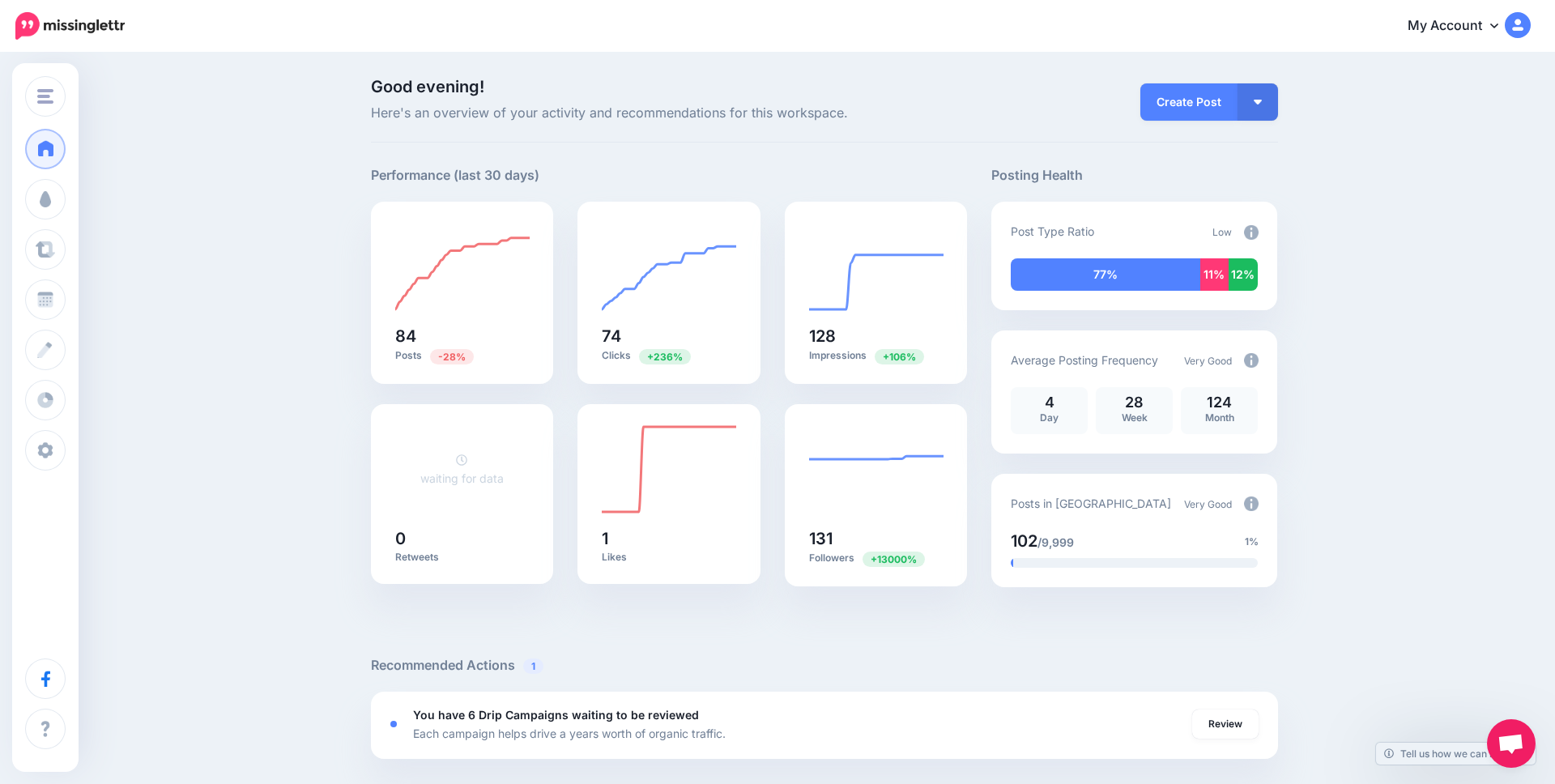
click at [1465, 24] on link "My Account" at bounding box center [1461, 26] width 139 height 40
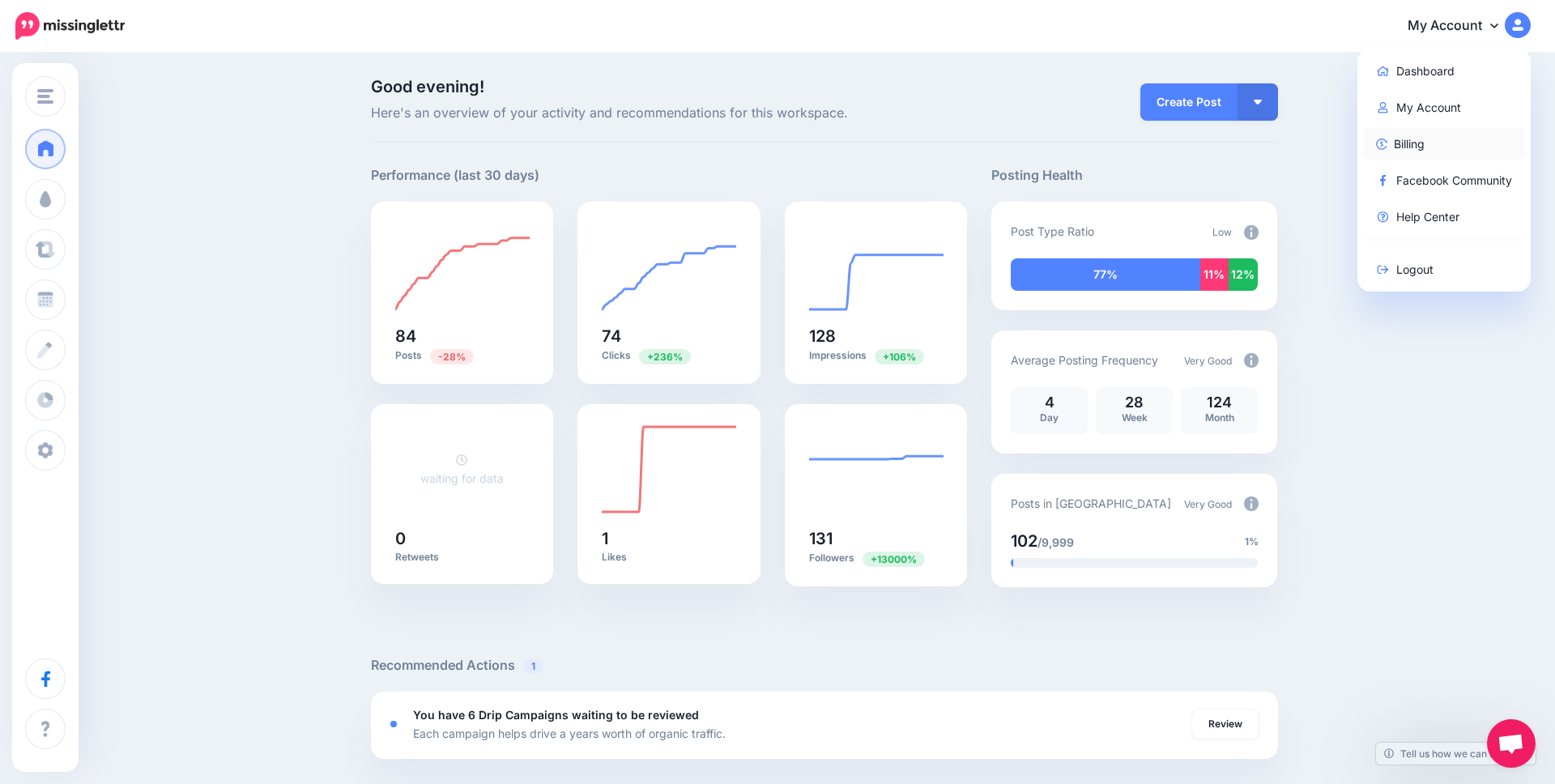
click at [1406, 139] on link "Billing" at bounding box center [1445, 143] width 162 height 32
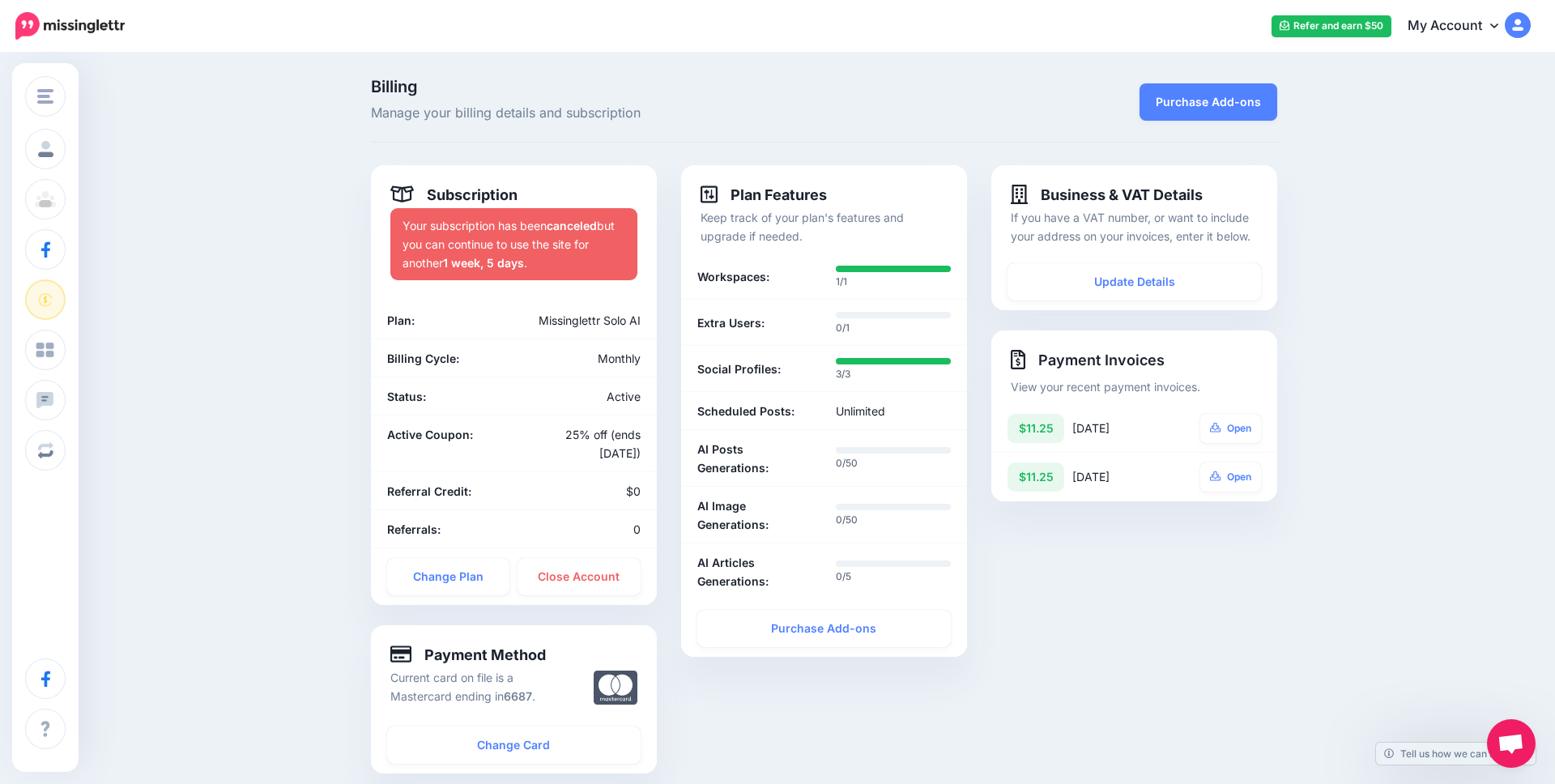
drag, startPoint x: 407, startPoint y: 223, endPoint x: 576, endPoint y: 257, distance: 172.4
click at [576, 257] on p "Your subscription has been canceled but you can continue to use the site for an…" at bounding box center [514, 244] width 222 height 56
